Goal: Task Accomplishment & Management: Complete application form

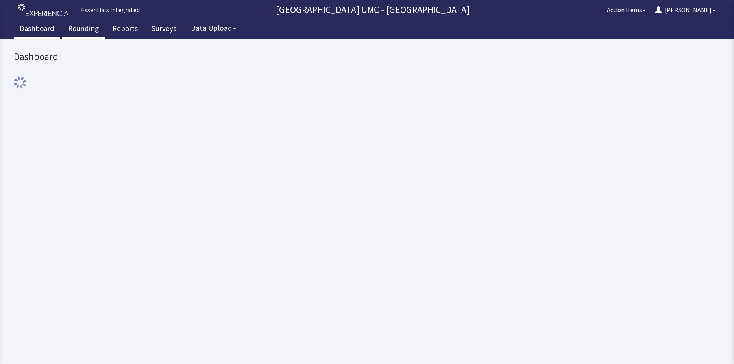
click at [89, 26] on link "Rounding" at bounding box center [83, 30] width 42 height 20
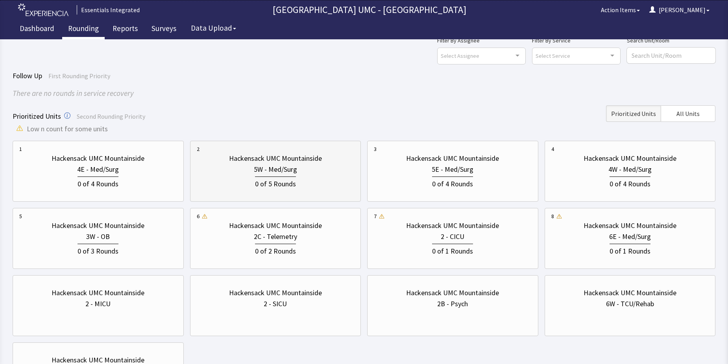
scroll to position [39, 0]
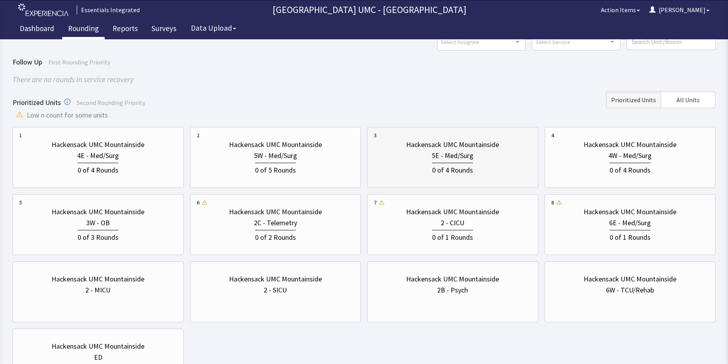
click at [436, 164] on div "0 of 4 Rounds" at bounding box center [452, 169] width 41 height 13
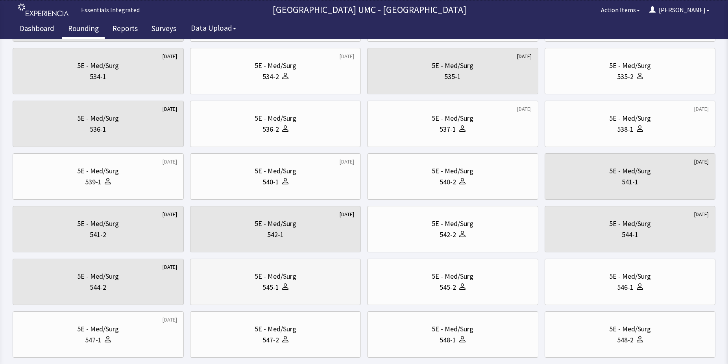
scroll to position [236, 0]
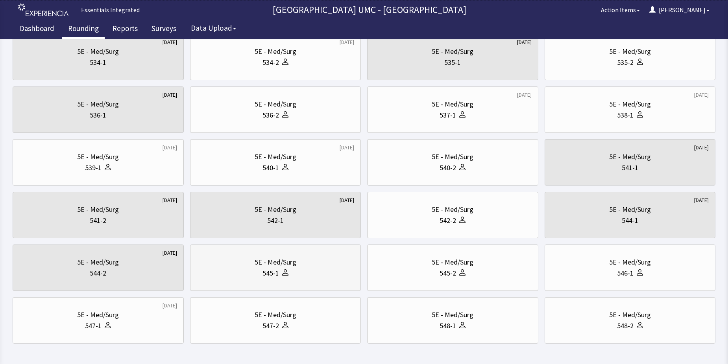
click at [294, 274] on div "545-1" at bounding box center [276, 273] width 158 height 11
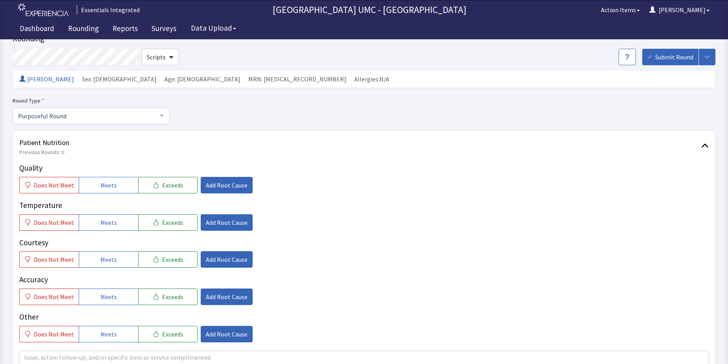
scroll to position [79, 0]
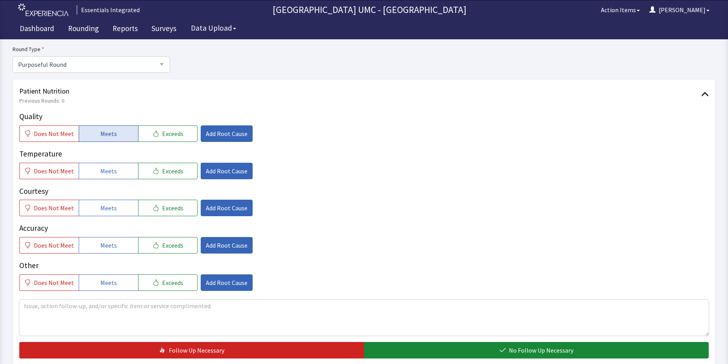
click at [102, 132] on span "Meets" at bounding box center [108, 133] width 17 height 9
drag, startPoint x: 111, startPoint y: 169, endPoint x: 100, endPoint y: 213, distance: 46.0
click at [111, 175] on span "Meets" at bounding box center [108, 170] width 17 height 9
click at [100, 214] on button "Meets" at bounding box center [108, 208] width 59 height 17
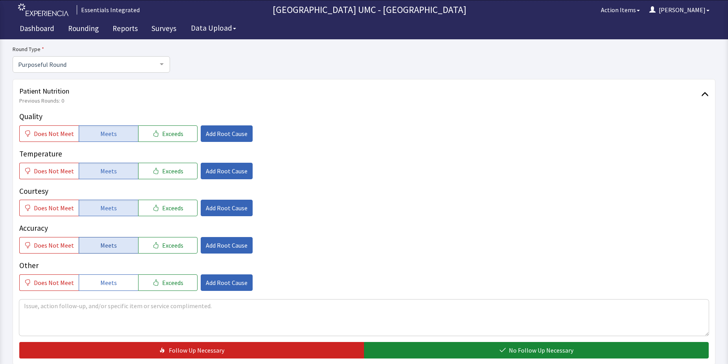
click at [104, 242] on span "Meets" at bounding box center [108, 245] width 17 height 9
click at [107, 284] on span "Meets" at bounding box center [108, 282] width 17 height 9
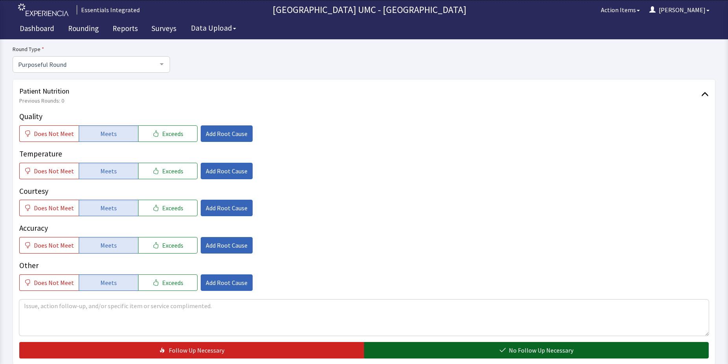
click at [533, 353] on span "No Follow Up Necessary" at bounding box center [541, 350] width 65 height 9
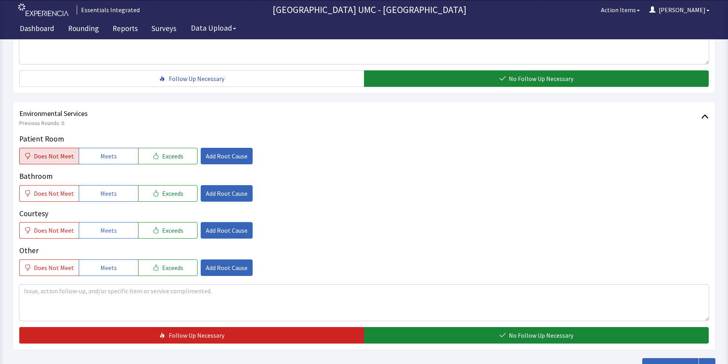
scroll to position [354, 0]
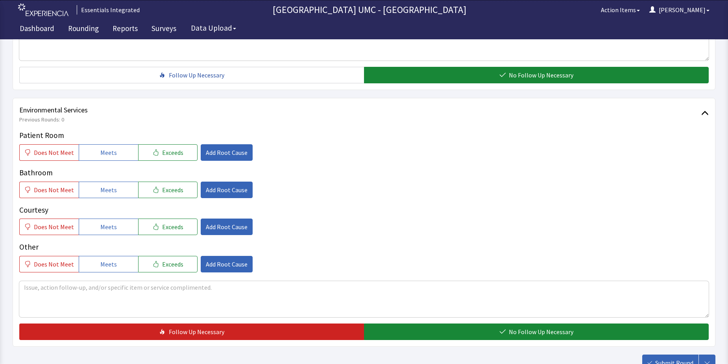
drag, startPoint x: 97, startPoint y: 151, endPoint x: 103, endPoint y: 164, distance: 14.3
click at [98, 152] on button "Meets" at bounding box center [108, 152] width 59 height 17
drag, startPoint x: 109, startPoint y: 192, endPoint x: 109, endPoint y: 231, distance: 38.6
click at [109, 193] on span "Meets" at bounding box center [108, 189] width 17 height 9
click at [105, 231] on span "Meets" at bounding box center [108, 226] width 17 height 9
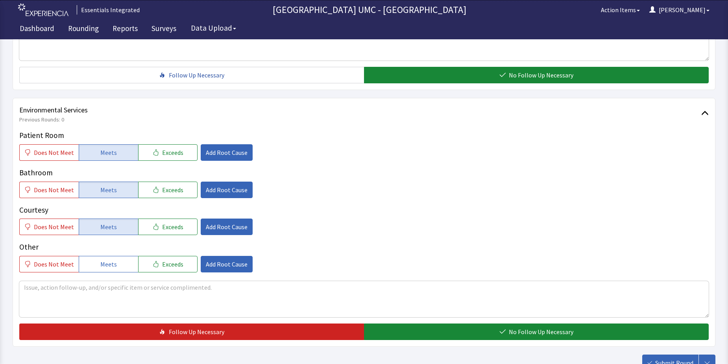
drag, startPoint x: 99, startPoint y: 264, endPoint x: 347, endPoint y: 310, distance: 252.8
click at [122, 268] on button "Meets" at bounding box center [108, 264] width 59 height 17
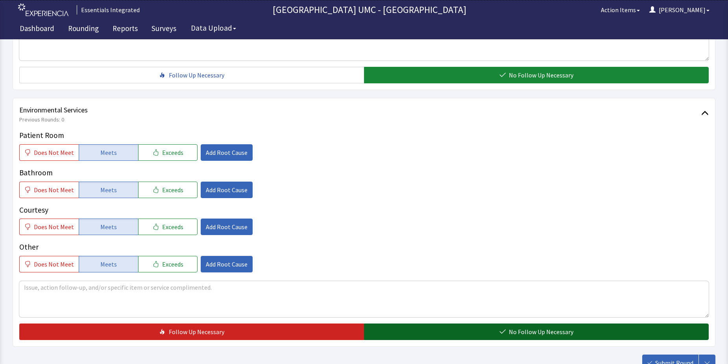
click at [533, 336] on span "No Follow Up Necessary" at bounding box center [541, 331] width 65 height 9
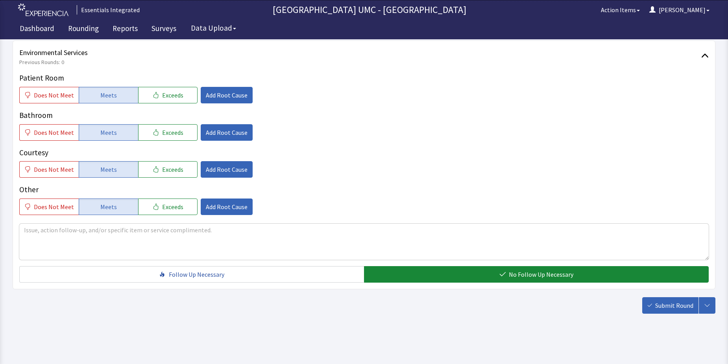
scroll to position [413, 0]
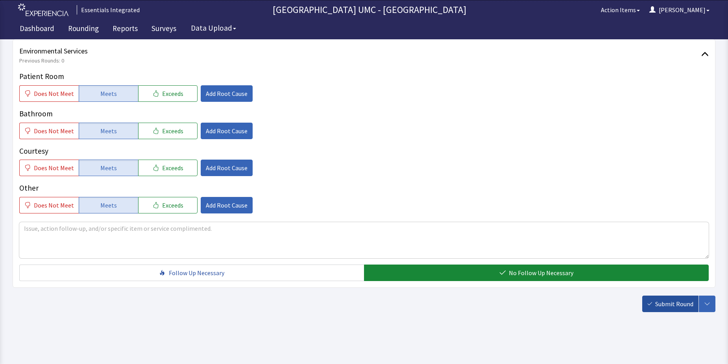
click at [660, 307] on span "Submit Round" at bounding box center [674, 303] width 38 height 9
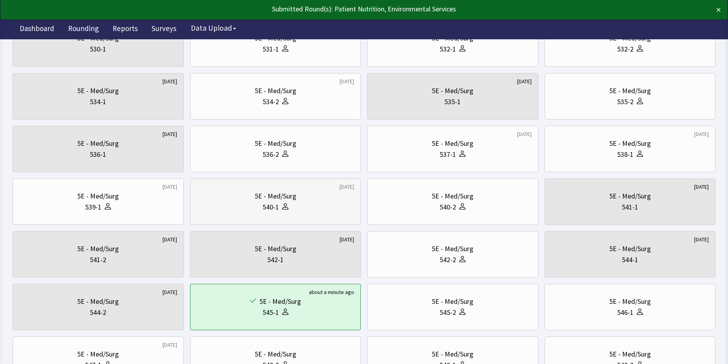
scroll to position [236, 0]
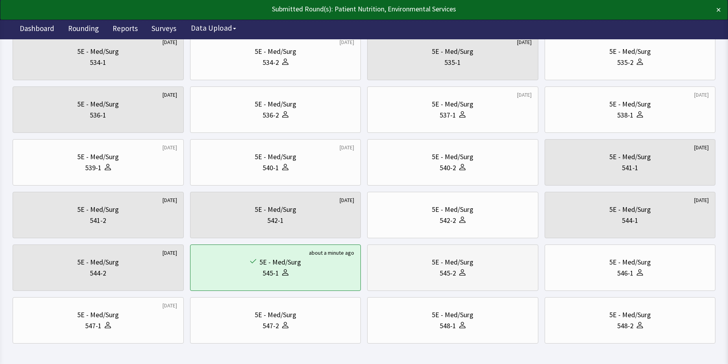
click at [470, 268] on div "545-2" at bounding box center [453, 273] width 158 height 11
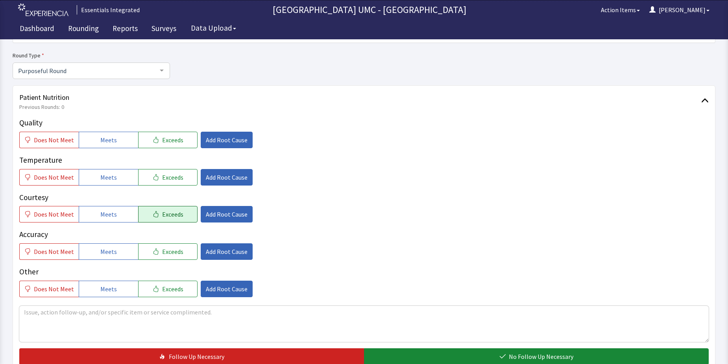
scroll to position [79, 0]
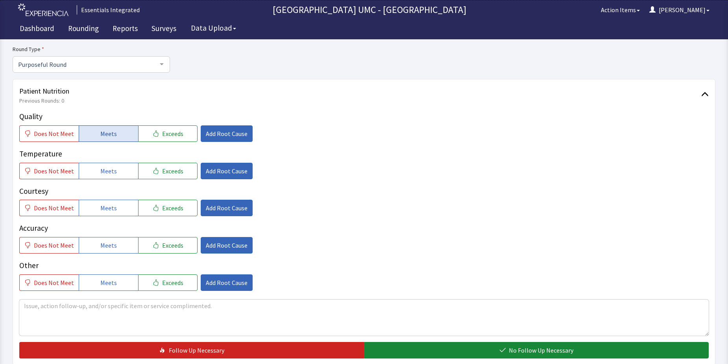
click at [111, 127] on button "Meets" at bounding box center [108, 134] width 59 height 17
drag, startPoint x: 112, startPoint y: 168, endPoint x: 108, endPoint y: 203, distance: 36.0
click at [112, 171] on span "Meets" at bounding box center [108, 170] width 17 height 9
click at [106, 206] on span "Meets" at bounding box center [108, 207] width 17 height 9
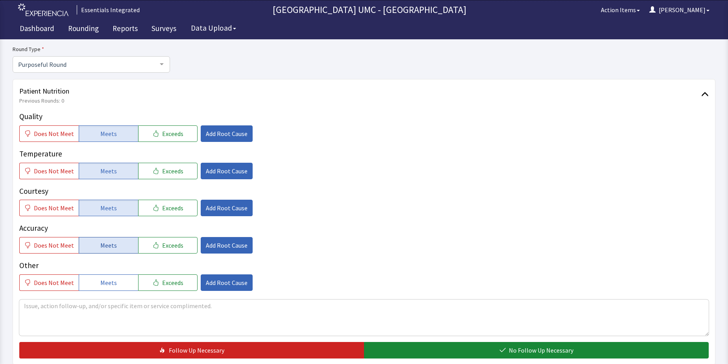
click at [101, 248] on span "Meets" at bounding box center [108, 245] width 17 height 9
click at [104, 289] on button "Meets" at bounding box center [108, 283] width 59 height 17
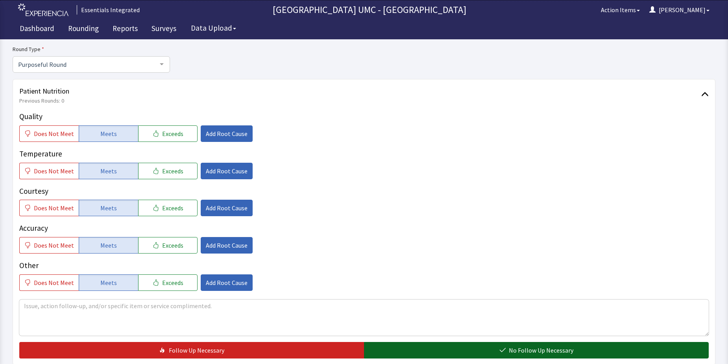
click at [541, 348] on span "No Follow Up Necessary" at bounding box center [541, 350] width 65 height 9
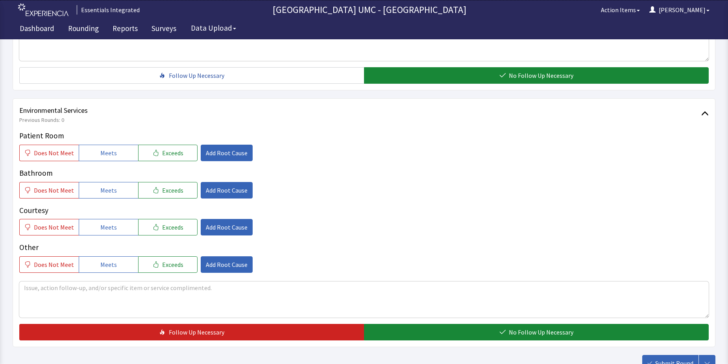
scroll to position [354, 0]
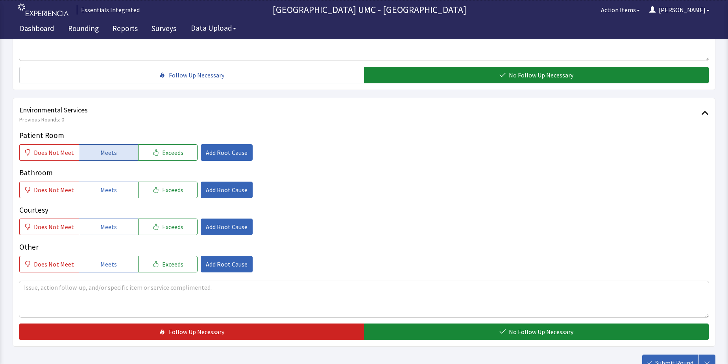
click at [107, 155] on span "Meets" at bounding box center [108, 152] width 17 height 9
click at [105, 188] on span "Meets" at bounding box center [108, 189] width 17 height 9
drag, startPoint x: 102, startPoint y: 224, endPoint x: 113, endPoint y: 271, distance: 48.2
click at [102, 225] on span "Meets" at bounding box center [108, 226] width 17 height 9
drag, startPoint x: 105, startPoint y: 262, endPoint x: 445, endPoint y: 346, distance: 349.5
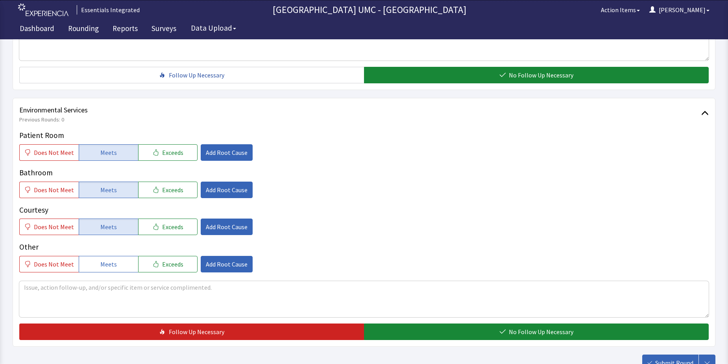
click at [107, 262] on span "Meets" at bounding box center [108, 264] width 17 height 9
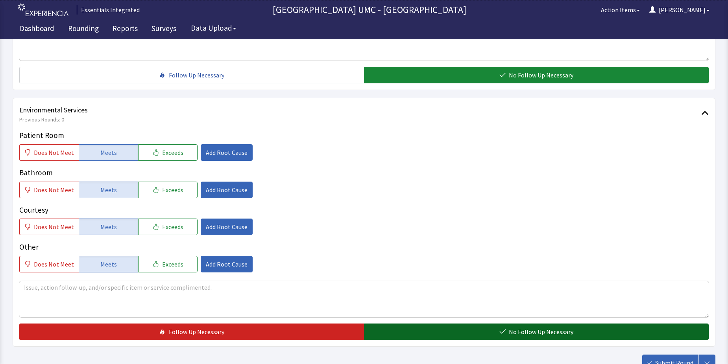
drag, startPoint x: 484, startPoint y: 336, endPoint x: 585, endPoint y: 332, distance: 101.2
click at [488, 335] on button "No Follow Up Necessary" at bounding box center [536, 332] width 345 height 17
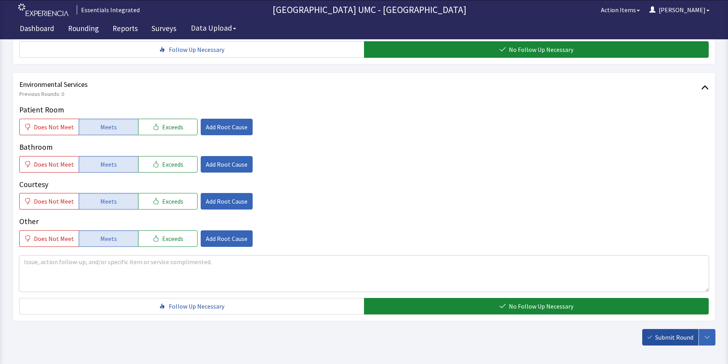
scroll to position [393, 0]
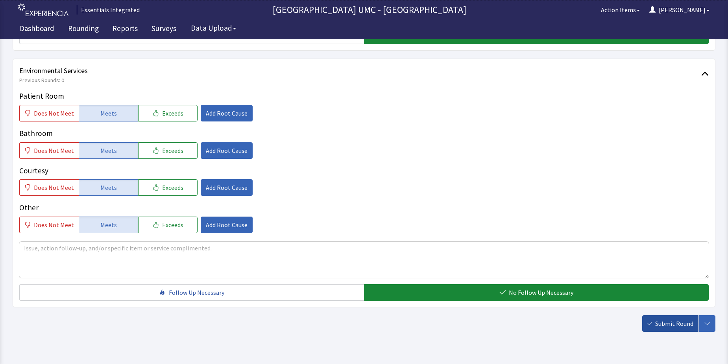
click at [669, 324] on span "Submit Round" at bounding box center [674, 323] width 38 height 9
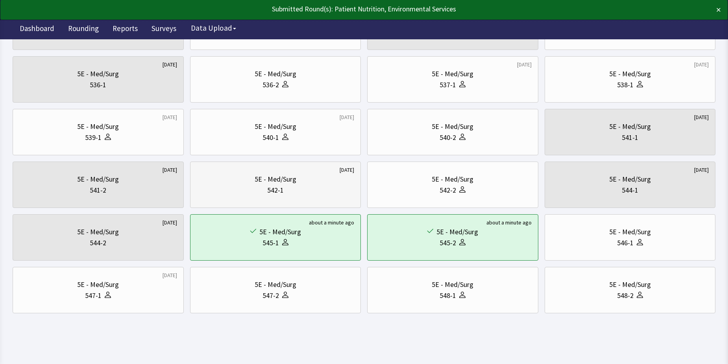
scroll to position [268, 0]
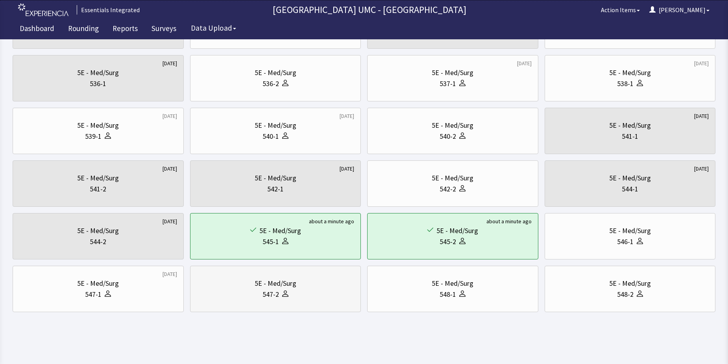
click at [288, 293] on icon at bounding box center [285, 294] width 6 height 6
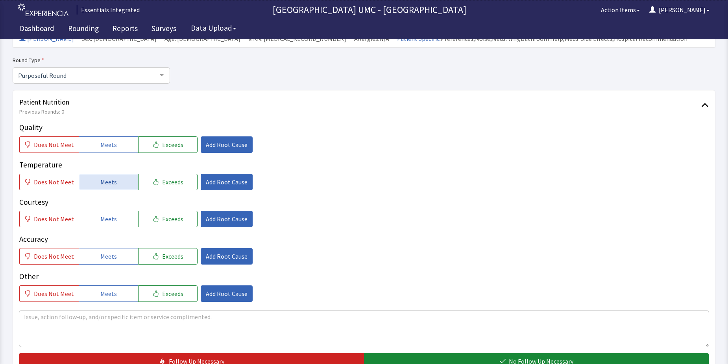
scroll to position [79, 0]
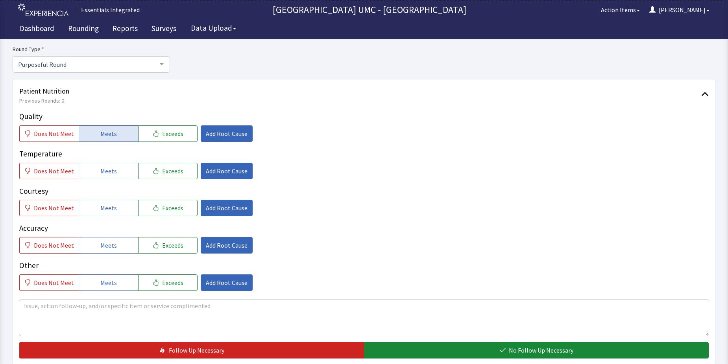
click at [111, 135] on span "Meets" at bounding box center [108, 133] width 17 height 9
click at [102, 173] on span "Meets" at bounding box center [108, 170] width 17 height 9
drag, startPoint x: 102, startPoint y: 203, endPoint x: 117, endPoint y: 258, distance: 56.2
click at [107, 220] on div "Quality Does Not Meet Meets Exceeds Add Root Cause Temperature Does Not Meet Me…" at bounding box center [363, 201] width 689 height 180
click at [100, 242] on span "Meets" at bounding box center [108, 245] width 17 height 9
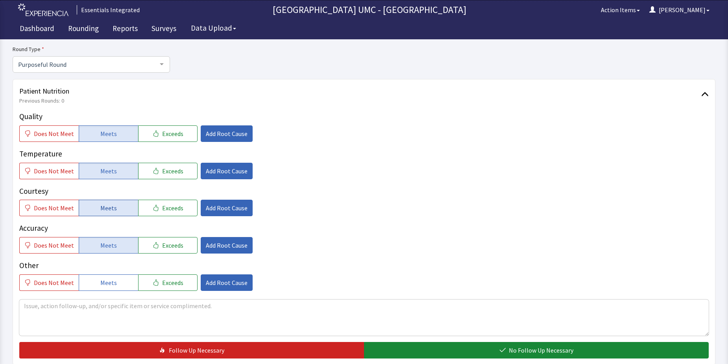
click at [107, 206] on span "Meets" at bounding box center [108, 207] width 17 height 9
drag, startPoint x: 103, startPoint y: 282, endPoint x: 419, endPoint y: 362, distance: 325.6
click at [106, 283] on span "Meets" at bounding box center [108, 282] width 17 height 9
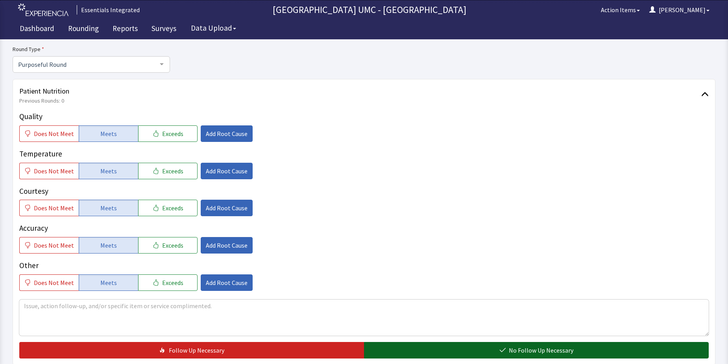
click at [516, 351] on span "No Follow Up Necessary" at bounding box center [541, 350] width 65 height 9
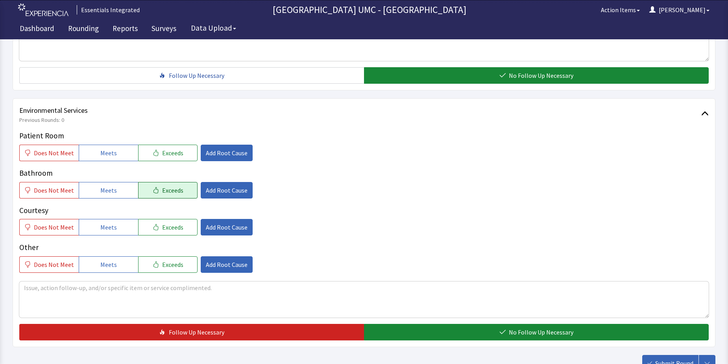
scroll to position [354, 0]
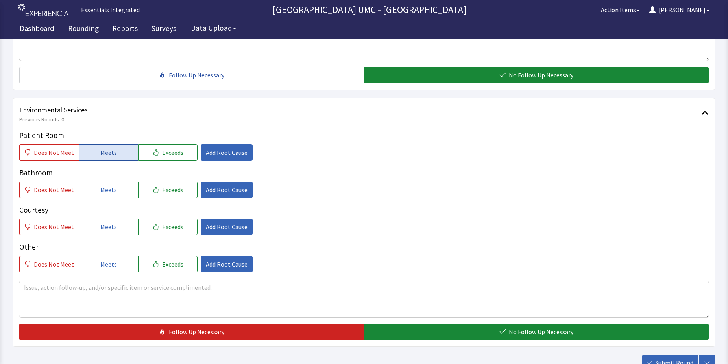
click at [105, 152] on span "Meets" at bounding box center [108, 152] width 17 height 9
click at [94, 191] on button "Meets" at bounding box center [108, 190] width 59 height 17
click at [102, 225] on span "Meets" at bounding box center [108, 226] width 17 height 9
click at [106, 266] on span "Meets" at bounding box center [108, 264] width 17 height 9
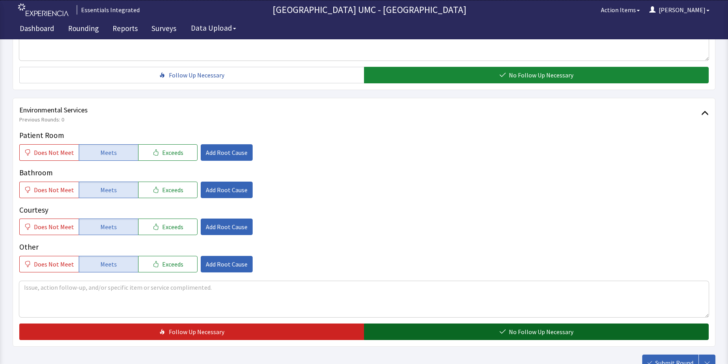
click at [530, 333] on span "No Follow Up Necessary" at bounding box center [541, 331] width 65 height 9
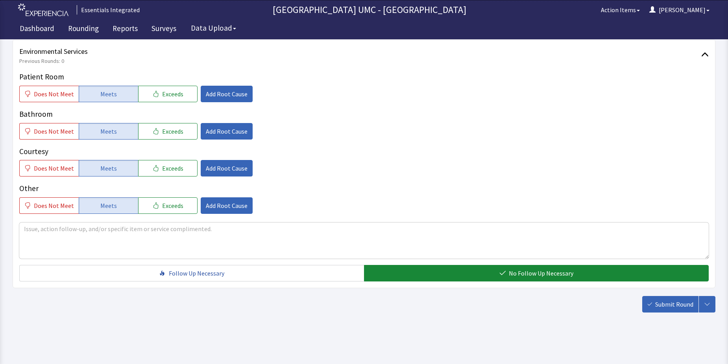
scroll to position [413, 0]
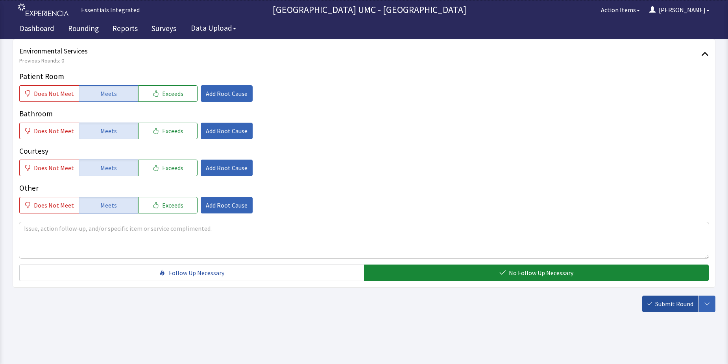
click at [665, 299] on button "Submit Round" at bounding box center [670, 304] width 56 height 17
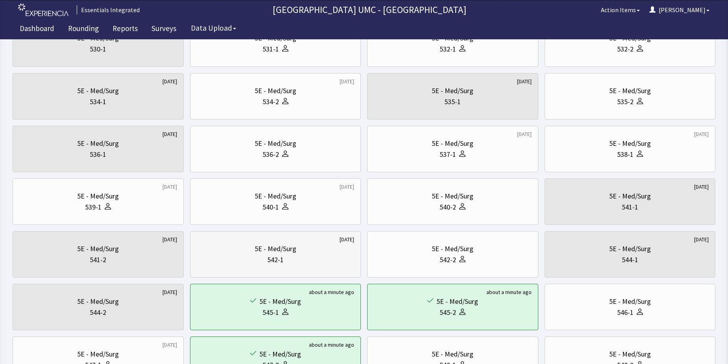
scroll to position [236, 0]
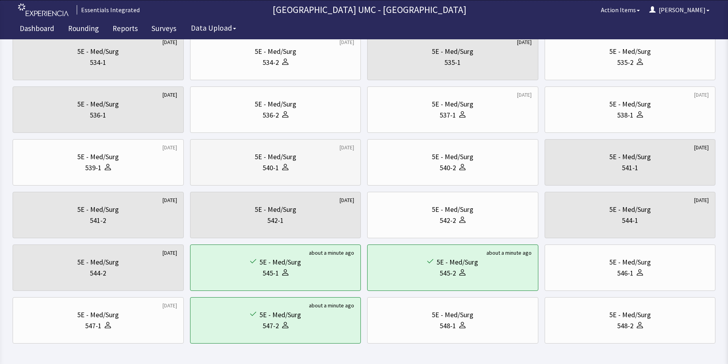
click at [273, 162] on div "5E - Med/Surg" at bounding box center [276, 156] width 42 height 11
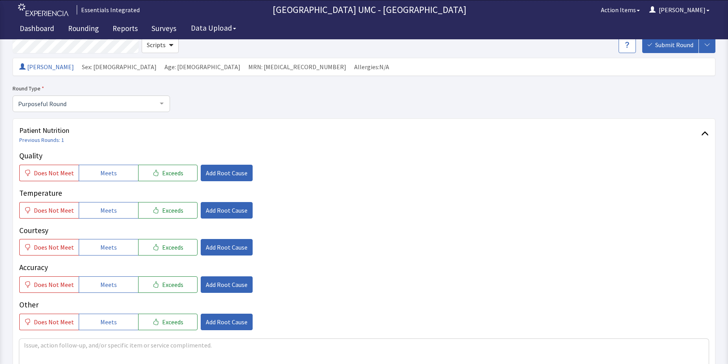
scroll to position [79, 0]
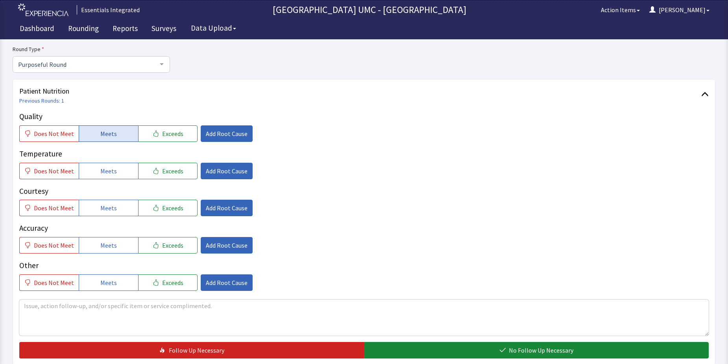
click at [108, 134] on span "Meets" at bounding box center [108, 133] width 17 height 9
click at [111, 173] on span "Meets" at bounding box center [108, 170] width 17 height 9
click at [107, 210] on span "Meets" at bounding box center [108, 207] width 17 height 9
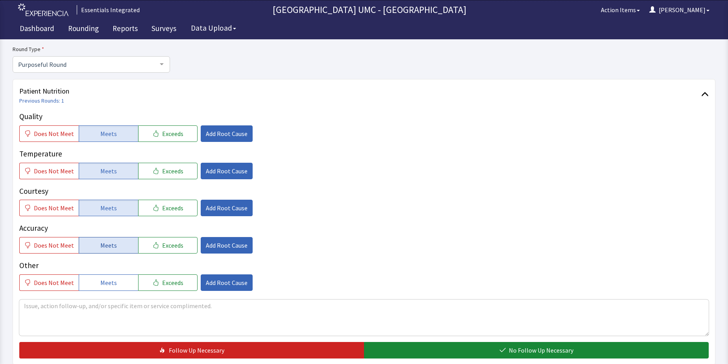
click at [106, 245] on span "Meets" at bounding box center [108, 245] width 17 height 9
click at [102, 285] on span "Meets" at bounding box center [108, 282] width 17 height 9
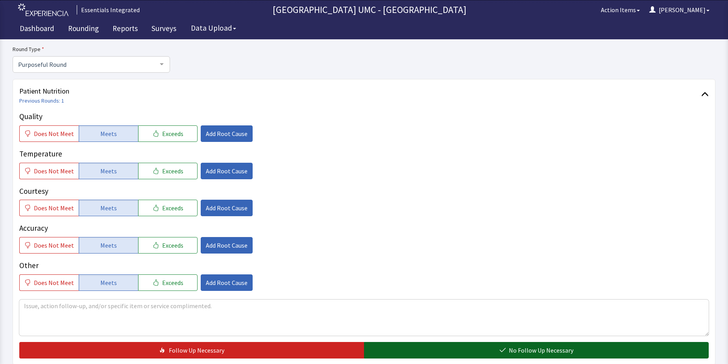
click at [443, 348] on button "No Follow Up Necessary" at bounding box center [536, 350] width 345 height 17
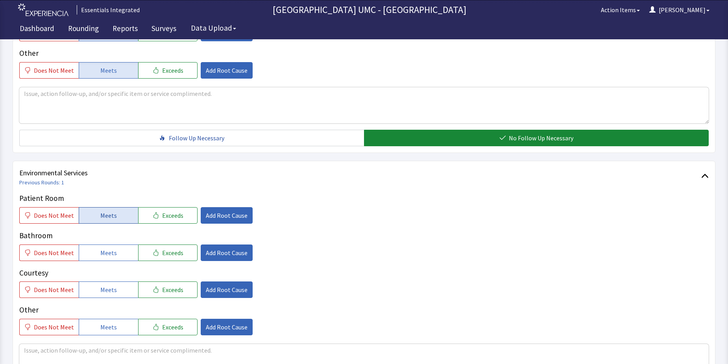
scroll to position [315, 0]
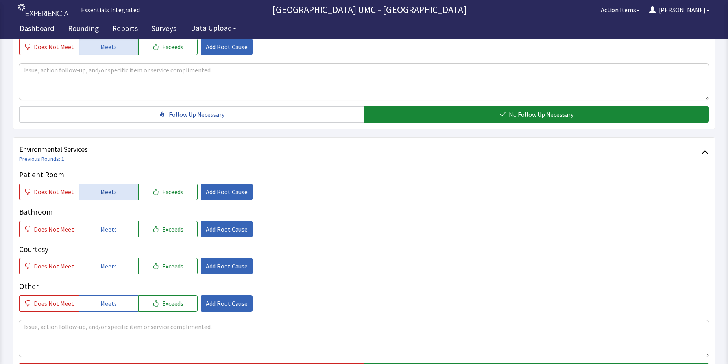
drag, startPoint x: 94, startPoint y: 190, endPoint x: 96, endPoint y: 209, distance: 19.0
click at [94, 191] on button "Meets" at bounding box center [108, 192] width 59 height 17
click at [101, 229] on span "Meets" at bounding box center [108, 229] width 17 height 9
click at [94, 268] on button "Meets" at bounding box center [108, 266] width 59 height 17
click at [100, 305] on span "Meets" at bounding box center [108, 303] width 17 height 9
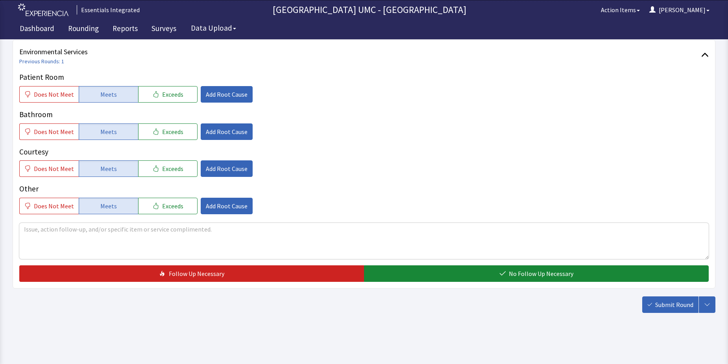
scroll to position [413, 0]
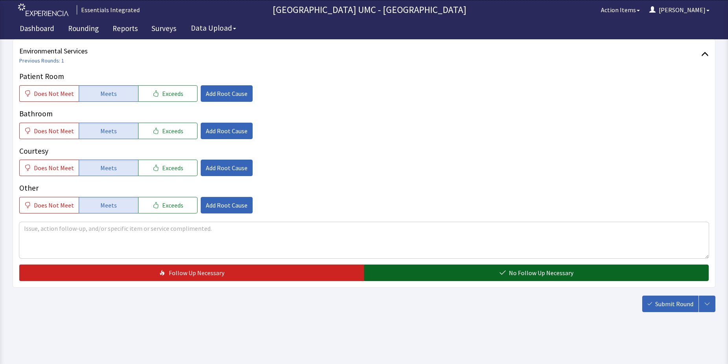
click at [453, 270] on button "No Follow Up Necessary" at bounding box center [536, 273] width 345 height 17
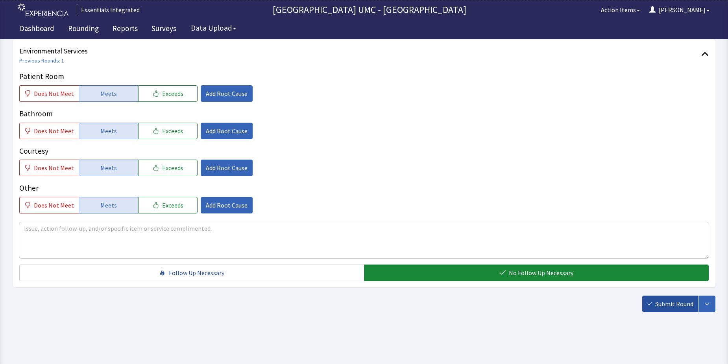
click at [667, 302] on span "Submit Round" at bounding box center [674, 303] width 38 height 9
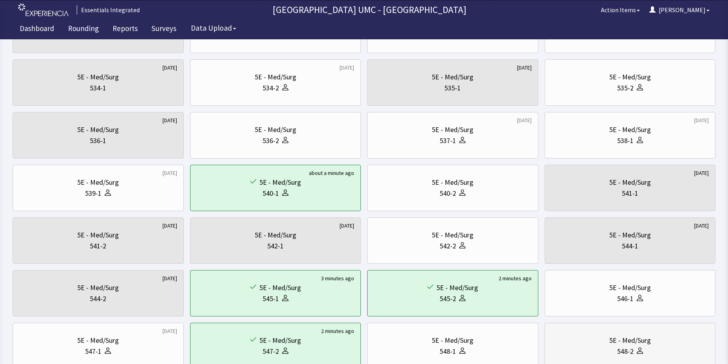
scroll to position [197, 0]
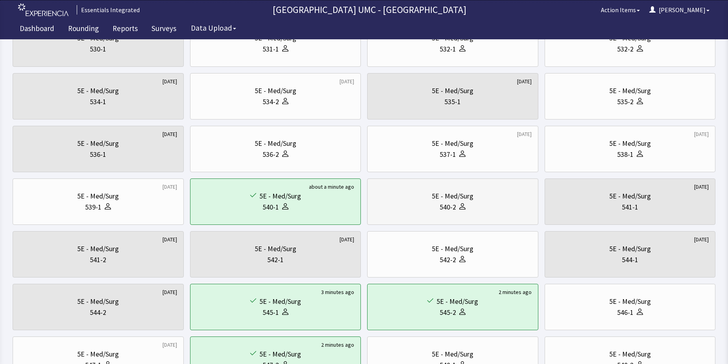
click at [494, 204] on div "540-2" at bounding box center [453, 207] width 158 height 11
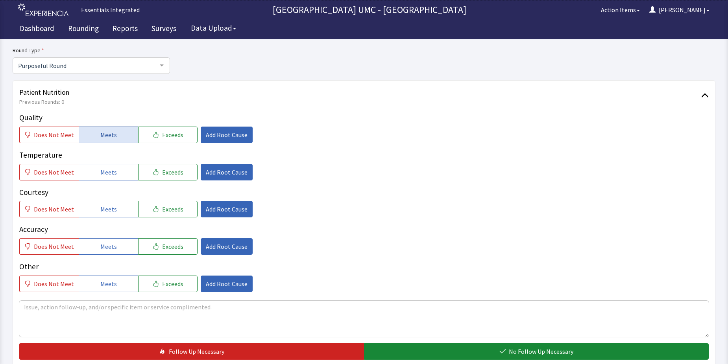
scroll to position [79, 0]
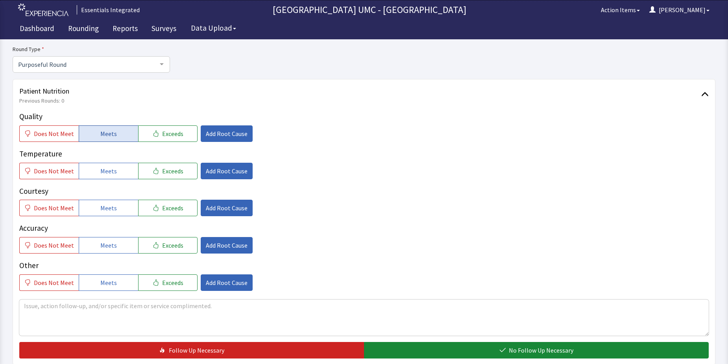
click at [104, 133] on span "Meets" at bounding box center [108, 133] width 17 height 9
click at [110, 174] on span "Meets" at bounding box center [108, 170] width 17 height 9
click at [109, 206] on span "Meets" at bounding box center [108, 207] width 17 height 9
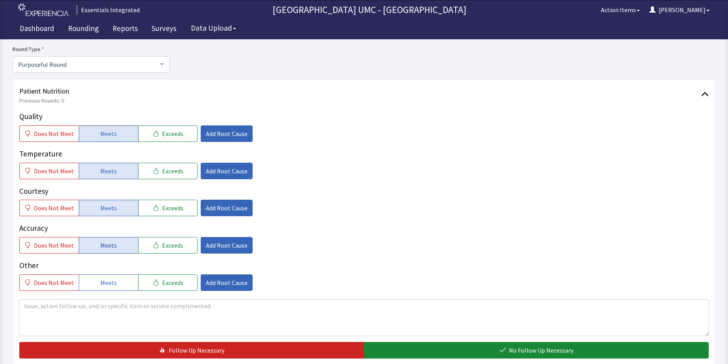
click at [105, 241] on span "Meets" at bounding box center [108, 245] width 17 height 9
click at [106, 283] on span "Meets" at bounding box center [108, 282] width 17 height 9
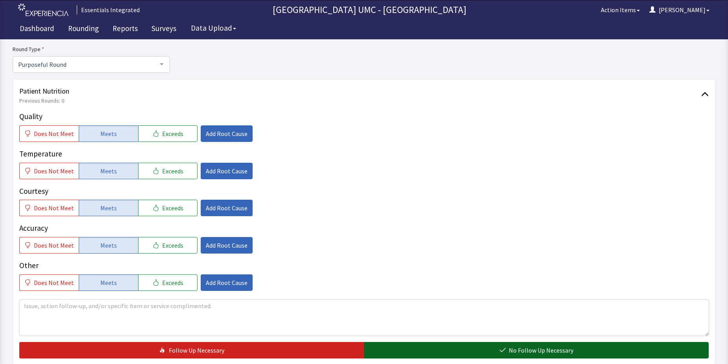
click at [434, 351] on button "No Follow Up Necessary" at bounding box center [536, 350] width 345 height 17
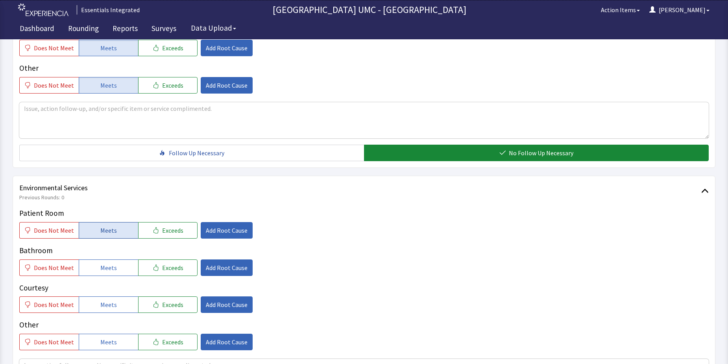
scroll to position [315, 0]
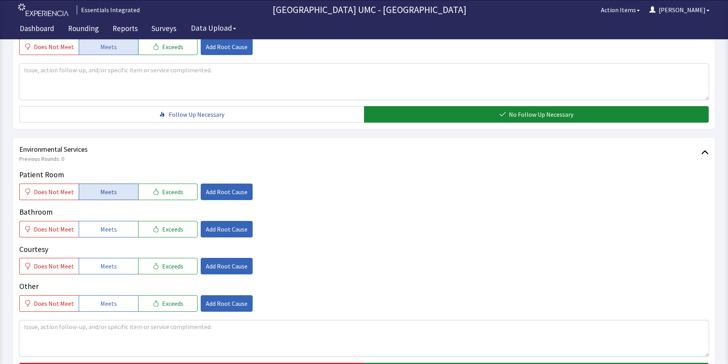
click at [113, 190] on span "Meets" at bounding box center [108, 191] width 17 height 9
click at [109, 234] on span "Meets" at bounding box center [108, 229] width 17 height 9
click at [105, 269] on span "Meets" at bounding box center [108, 266] width 17 height 9
click at [107, 303] on span "Meets" at bounding box center [108, 303] width 17 height 9
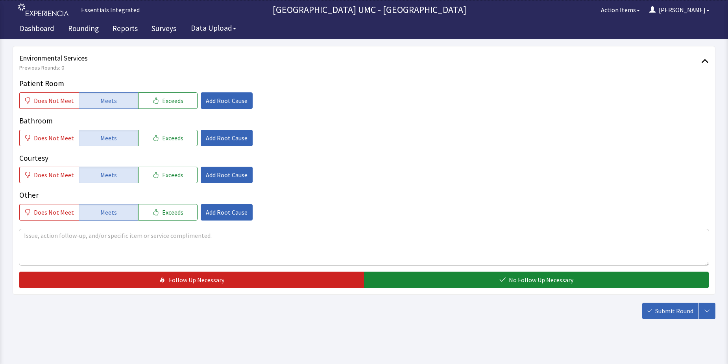
scroll to position [413, 0]
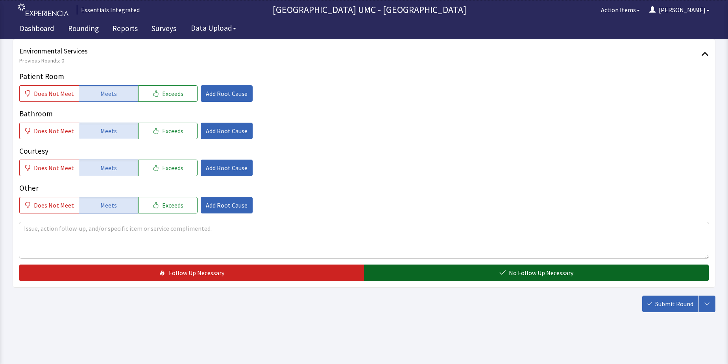
click at [434, 266] on button "No Follow Up Necessary" at bounding box center [536, 273] width 345 height 17
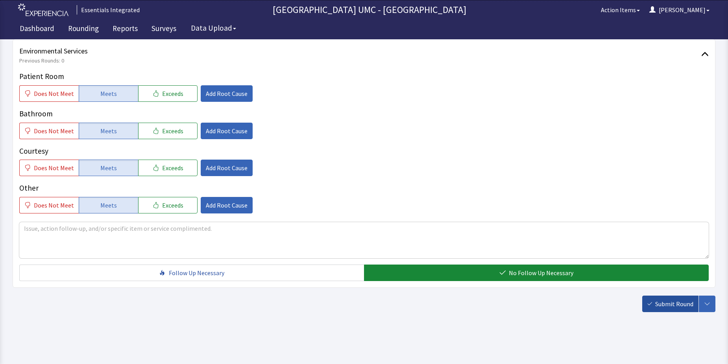
click at [669, 305] on span "Submit Round" at bounding box center [674, 303] width 38 height 9
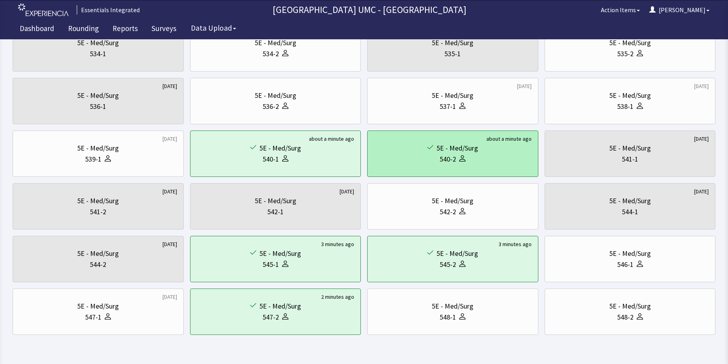
scroll to position [268, 0]
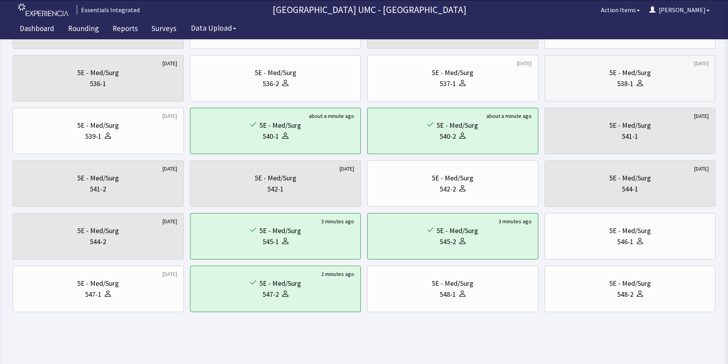
click at [619, 83] on div "538-1" at bounding box center [625, 83] width 17 height 11
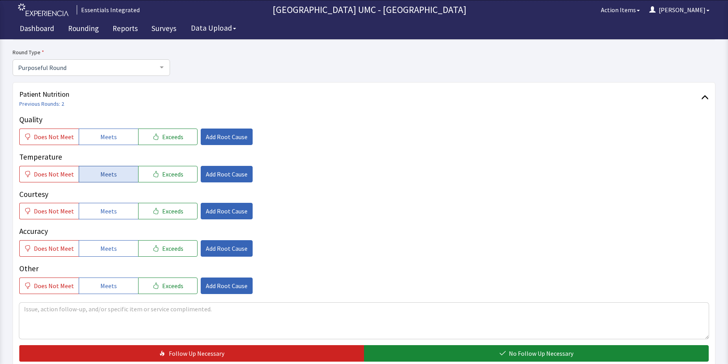
scroll to position [79, 0]
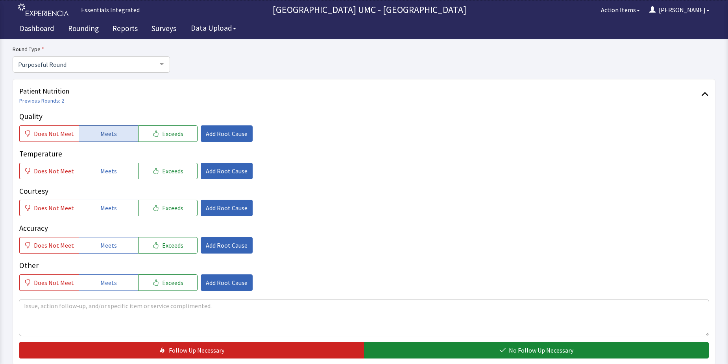
click at [105, 133] on span "Meets" at bounding box center [108, 133] width 17 height 9
click at [101, 171] on span "Meets" at bounding box center [108, 170] width 17 height 9
click at [103, 208] on span "Meets" at bounding box center [108, 207] width 17 height 9
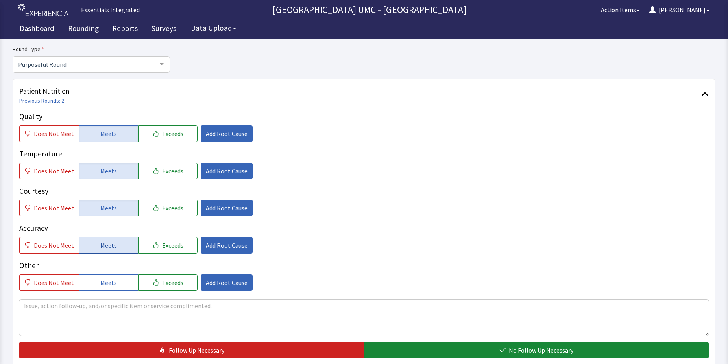
click at [106, 249] on span "Meets" at bounding box center [108, 245] width 17 height 9
click at [116, 283] on button "Meets" at bounding box center [108, 283] width 59 height 17
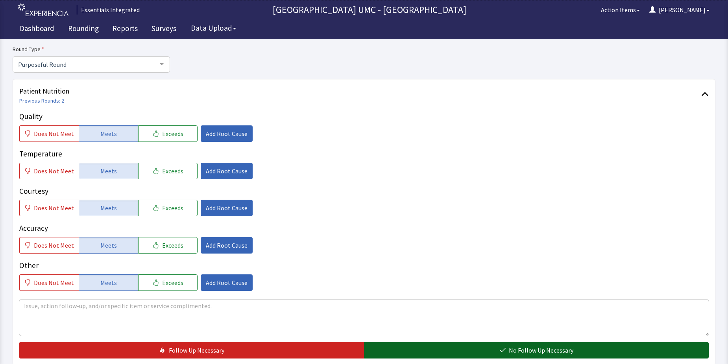
click at [491, 353] on button "No Follow Up Necessary" at bounding box center [536, 350] width 345 height 17
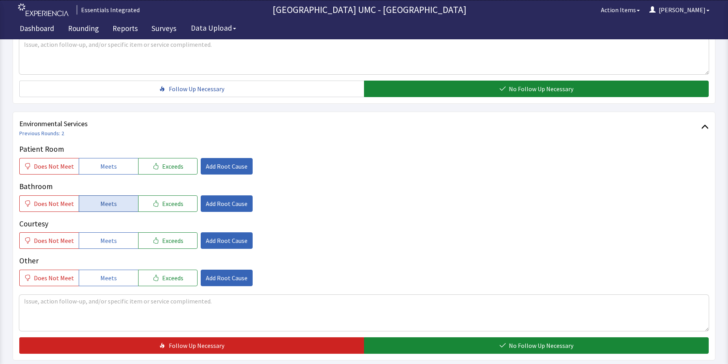
scroll to position [354, 0]
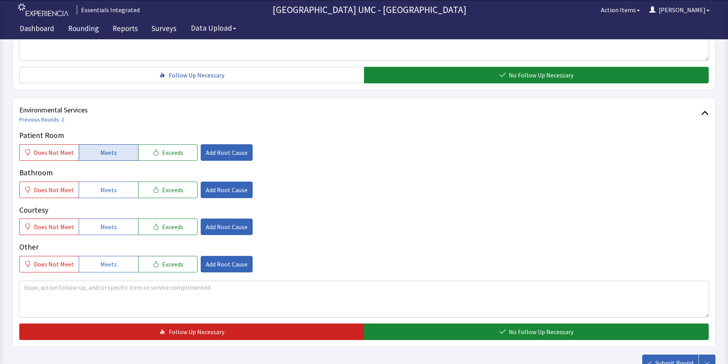
click at [102, 151] on span "Meets" at bounding box center [108, 152] width 17 height 9
click at [102, 192] on span "Meets" at bounding box center [108, 189] width 17 height 9
drag, startPoint x: 105, startPoint y: 225, endPoint x: 110, endPoint y: 253, distance: 29.1
click at [106, 226] on span "Meets" at bounding box center [108, 226] width 17 height 9
click at [110, 266] on span "Meets" at bounding box center [108, 264] width 17 height 9
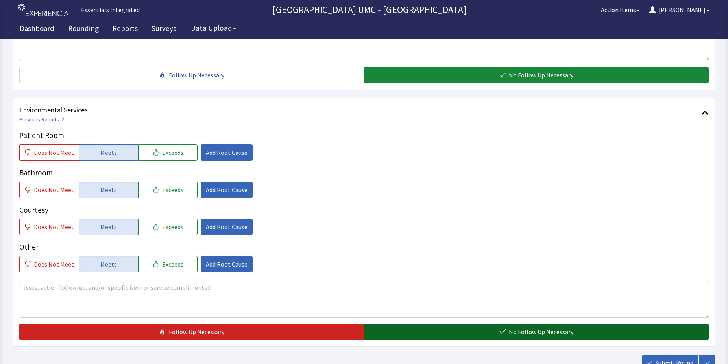
click at [535, 334] on span "No Follow Up Necessary" at bounding box center [541, 331] width 65 height 9
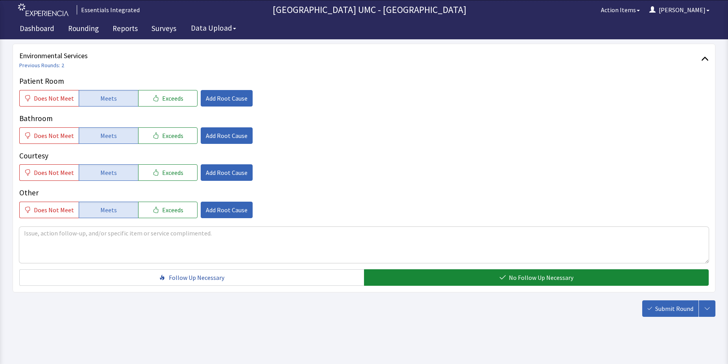
scroll to position [413, 0]
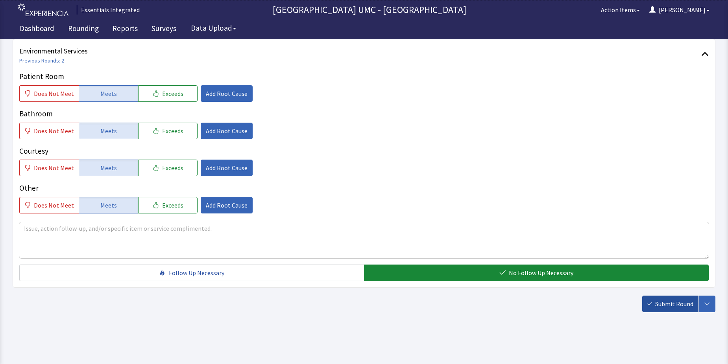
click at [674, 306] on span "Submit Round" at bounding box center [674, 303] width 38 height 9
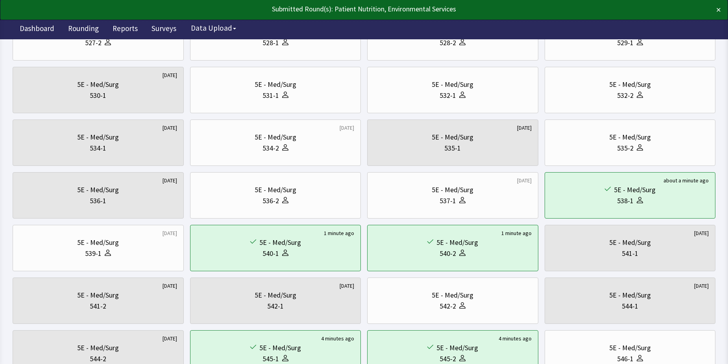
scroll to position [157, 0]
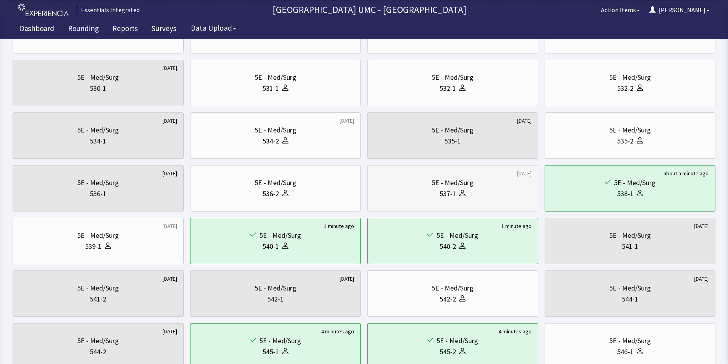
click at [473, 188] on div "5E - Med/Surg" at bounding box center [453, 182] width 42 height 11
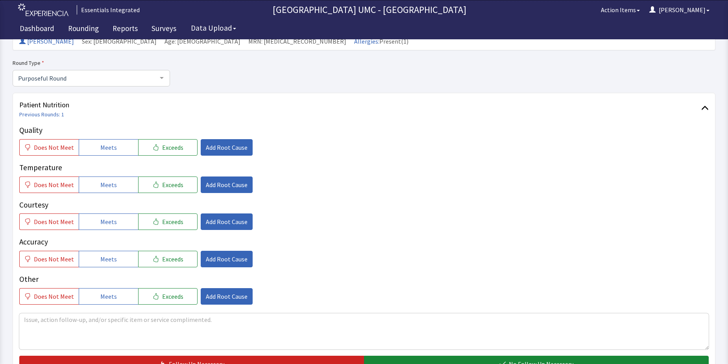
scroll to position [79, 0]
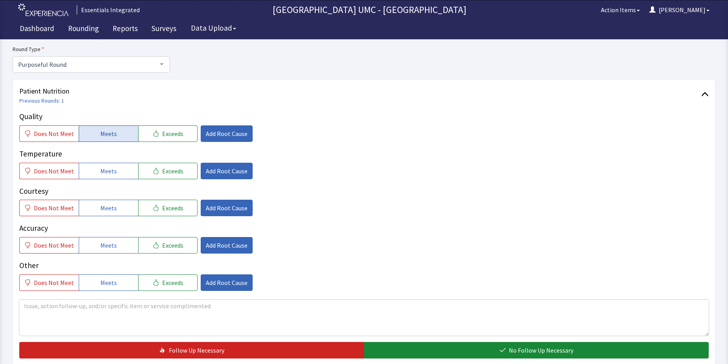
click at [105, 135] on span "Meets" at bounding box center [108, 133] width 17 height 9
click at [103, 170] on span "Meets" at bounding box center [108, 170] width 17 height 9
click at [104, 208] on span "Meets" at bounding box center [108, 207] width 17 height 9
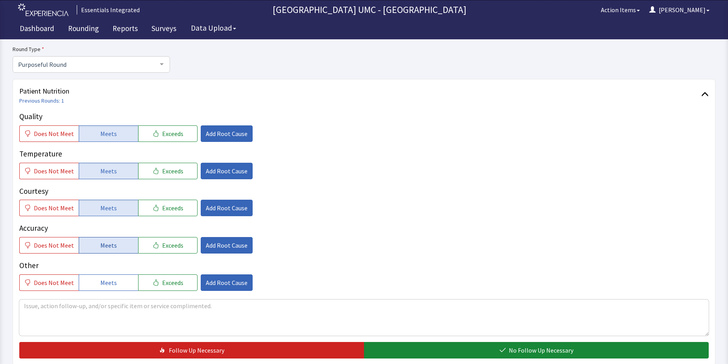
click at [100, 242] on span "Meets" at bounding box center [108, 245] width 17 height 9
click at [103, 282] on span "Meets" at bounding box center [108, 282] width 17 height 9
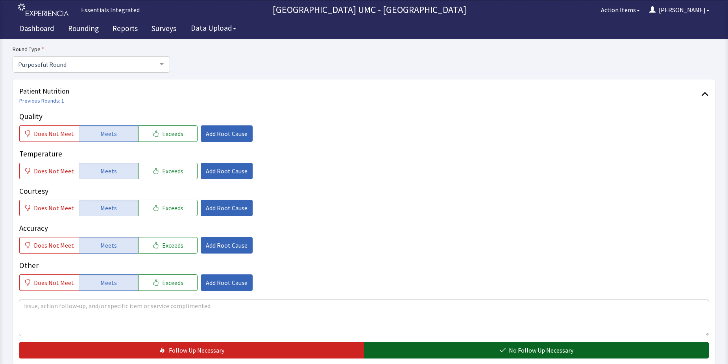
click at [450, 346] on button "No Follow Up Necessary" at bounding box center [536, 350] width 345 height 17
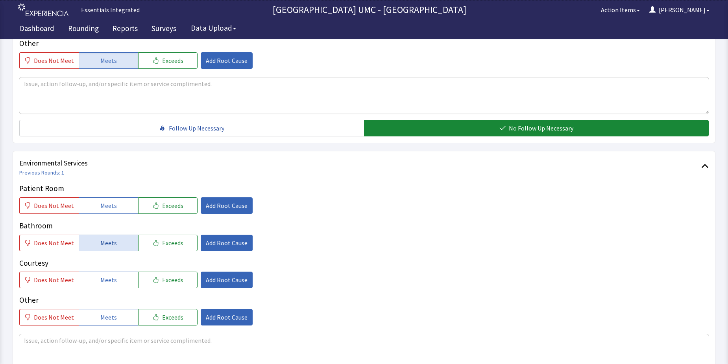
scroll to position [315, 0]
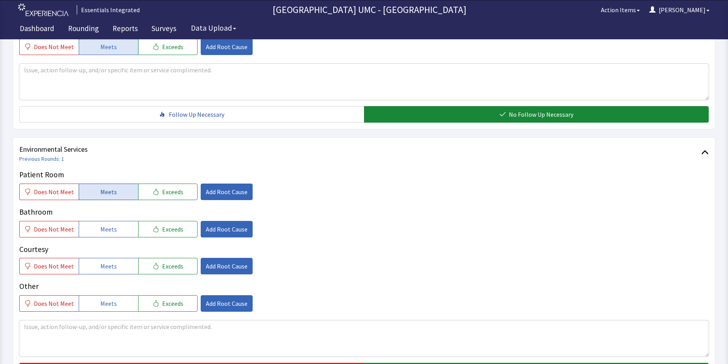
click at [94, 195] on button "Meets" at bounding box center [108, 192] width 59 height 17
drag, startPoint x: 98, startPoint y: 229, endPoint x: 104, endPoint y: 252, distance: 24.1
click at [100, 232] on span "Meets" at bounding box center [108, 229] width 17 height 9
drag, startPoint x: 107, startPoint y: 263, endPoint x: 105, endPoint y: 304, distance: 41.0
click at [107, 269] on span "Meets" at bounding box center [108, 266] width 17 height 9
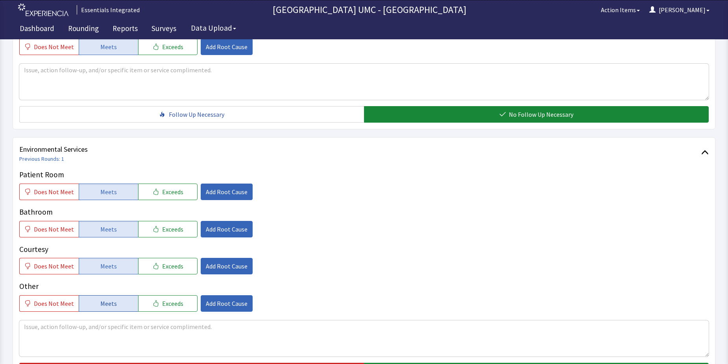
click at [105, 304] on span "Meets" at bounding box center [108, 303] width 17 height 9
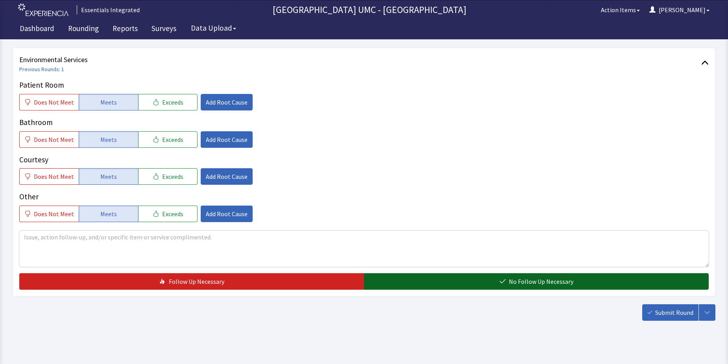
scroll to position [413, 0]
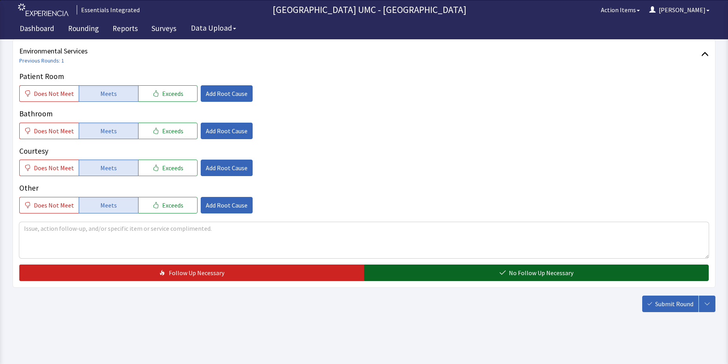
click at [477, 271] on button "No Follow Up Necessary" at bounding box center [536, 273] width 345 height 17
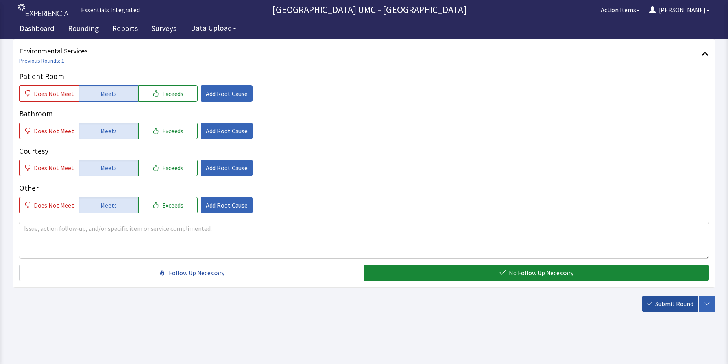
click at [655, 306] on button "Submit Round" at bounding box center [670, 304] width 56 height 17
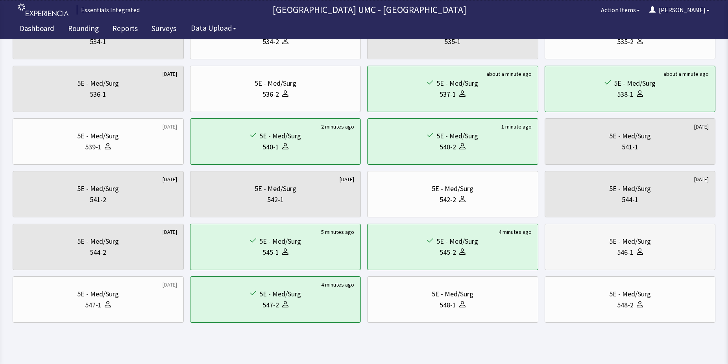
scroll to position [268, 0]
